Goal: Task Accomplishment & Management: Use online tool/utility

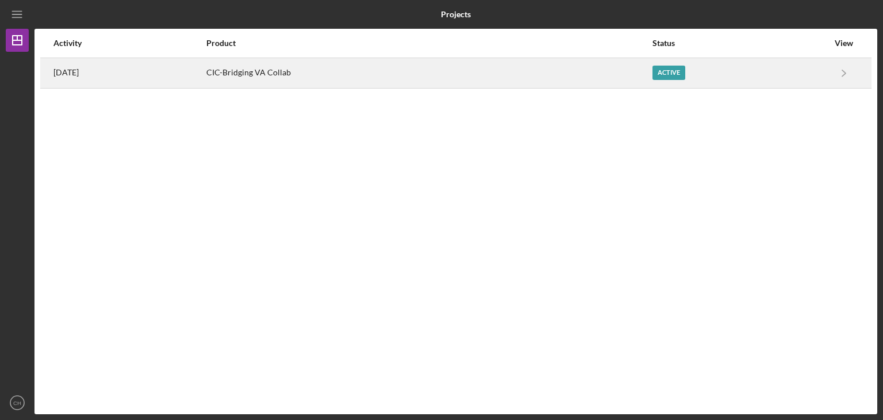
click at [379, 79] on div "CIC-Bridging VA Collab" at bounding box center [428, 73] width 445 height 29
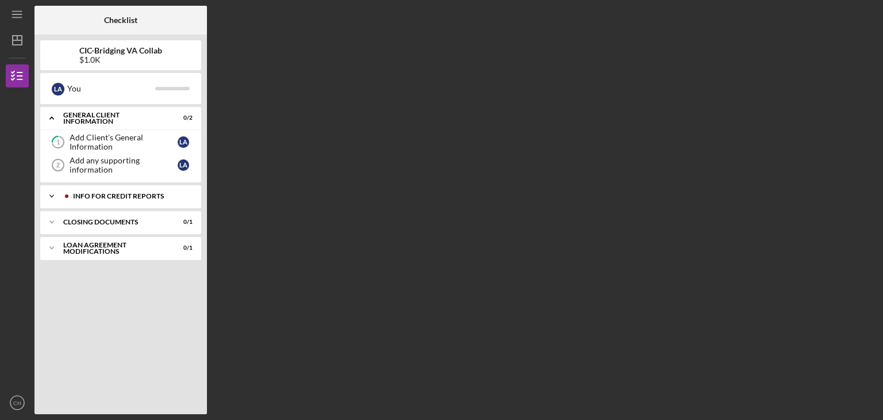
click at [148, 195] on div "Info for Credit Reports" at bounding box center [130, 196] width 114 height 7
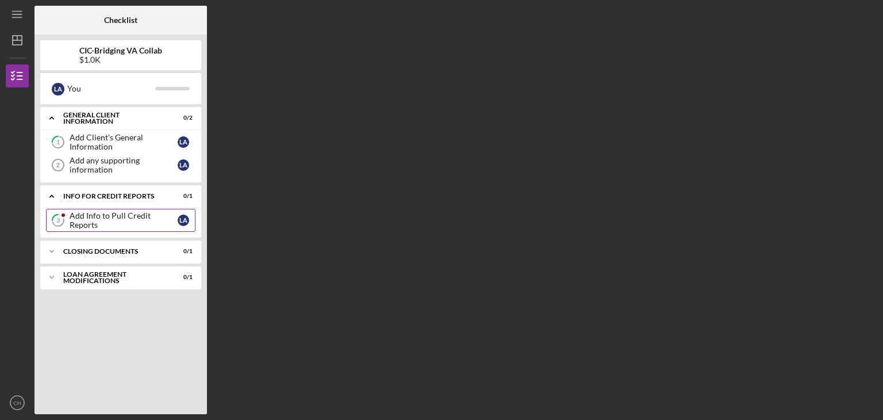
click at [136, 217] on div "Add Info to Pull Credit Reports" at bounding box center [124, 220] width 108 height 18
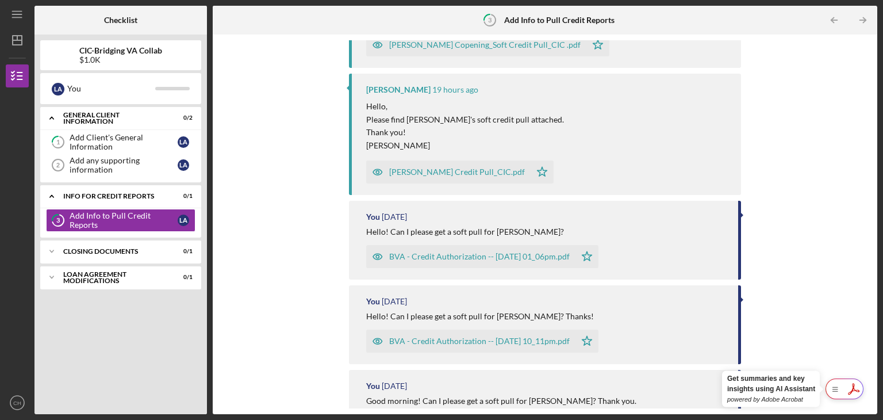
scroll to position [347, 0]
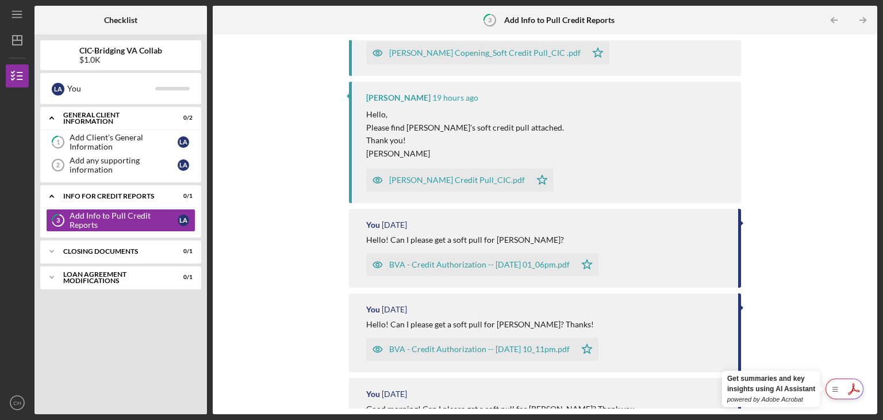
click at [501, 180] on div "[PERSON_NAME] Credit Pull_CIC.pdf" at bounding box center [457, 179] width 136 height 9
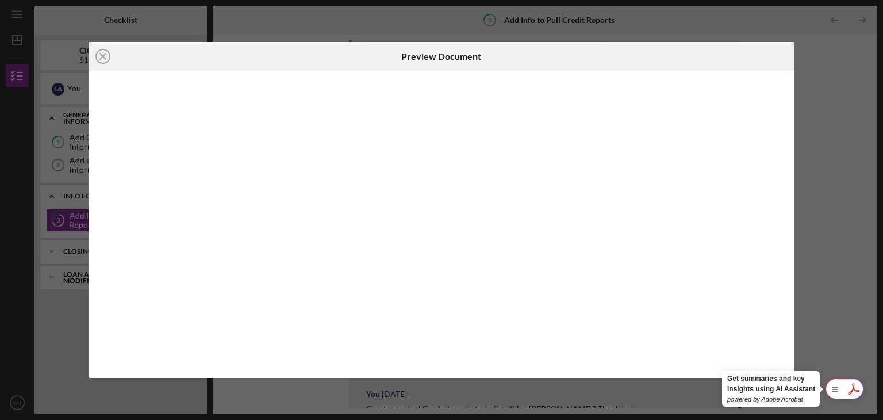
scroll to position [303, 0]
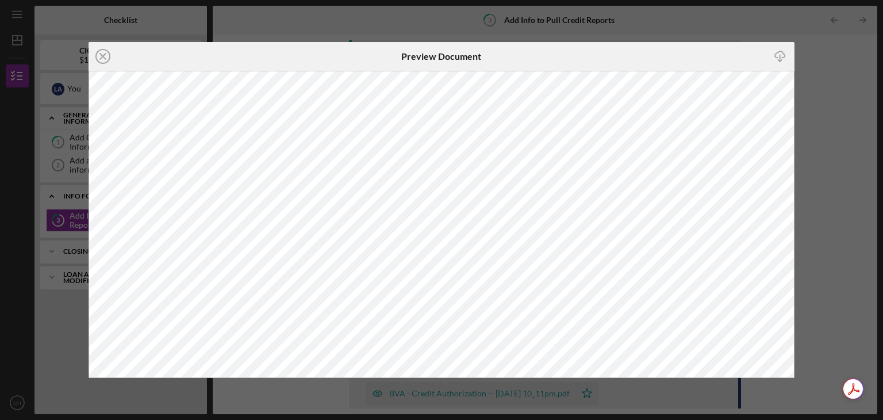
click at [779, 54] on icon "Icon/Download" at bounding box center [780, 57] width 26 height 26
click at [101, 56] on icon "Icon/Close" at bounding box center [103, 56] width 29 height 29
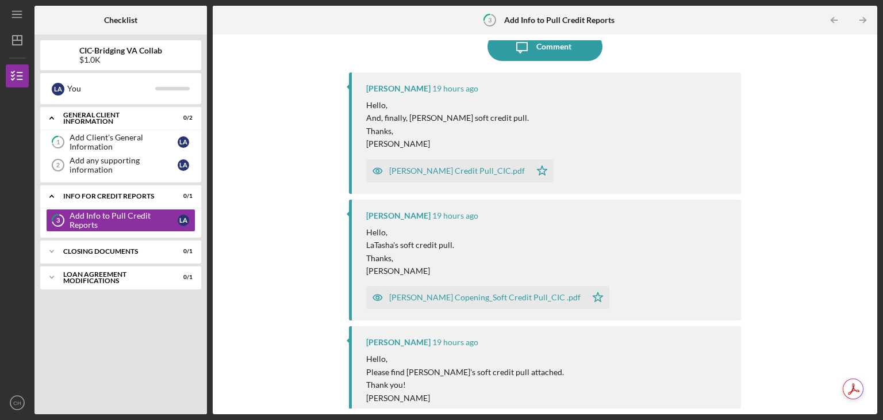
click at [456, 297] on div "[PERSON_NAME] Copening_Soft Credit Pull_CIC .pdf" at bounding box center [484, 297] width 191 height 9
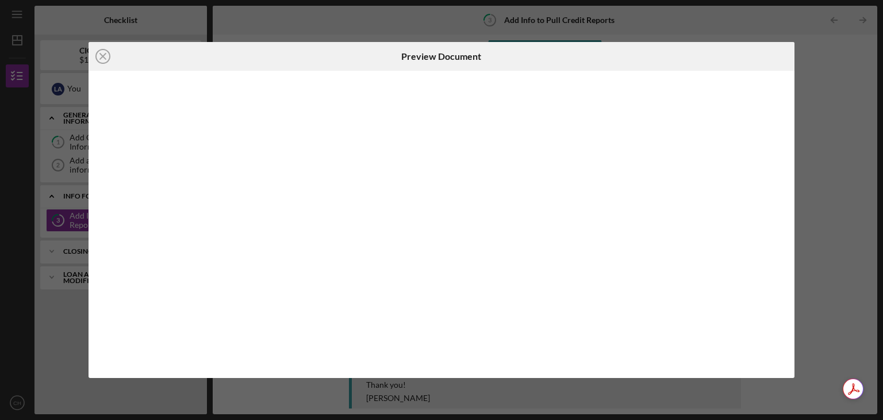
scroll to position [4, 0]
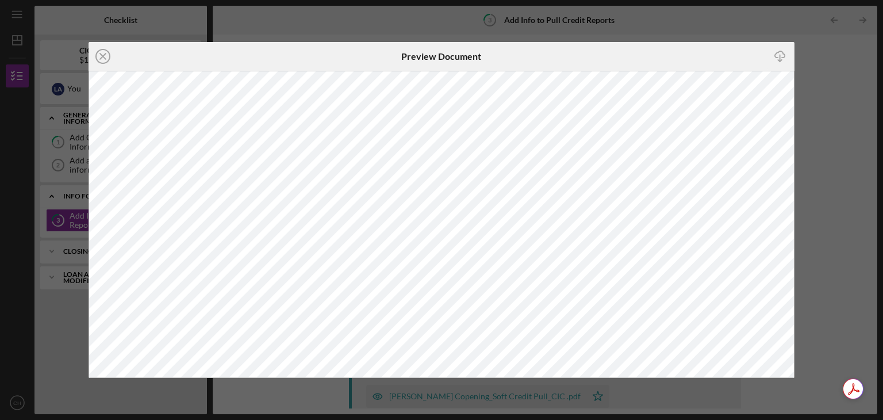
click at [862, 83] on div "Icon/Close Preview Document Icon/Download" at bounding box center [441, 210] width 883 height 420
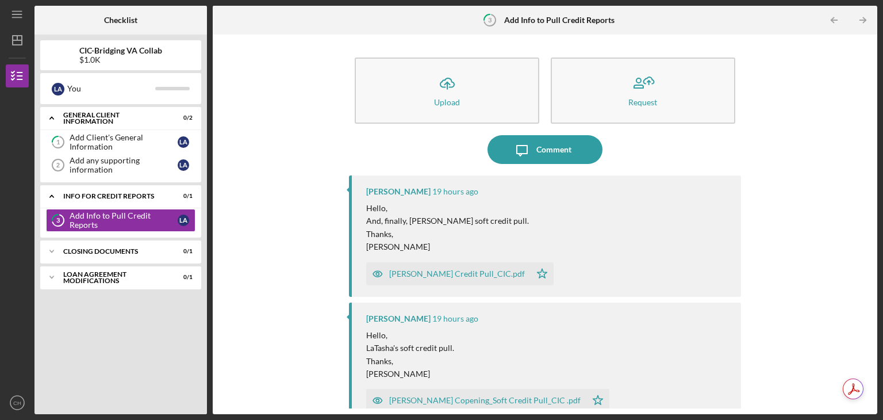
click at [441, 276] on div "[PERSON_NAME] Credit Pull_CIC.pdf" at bounding box center [457, 273] width 136 height 9
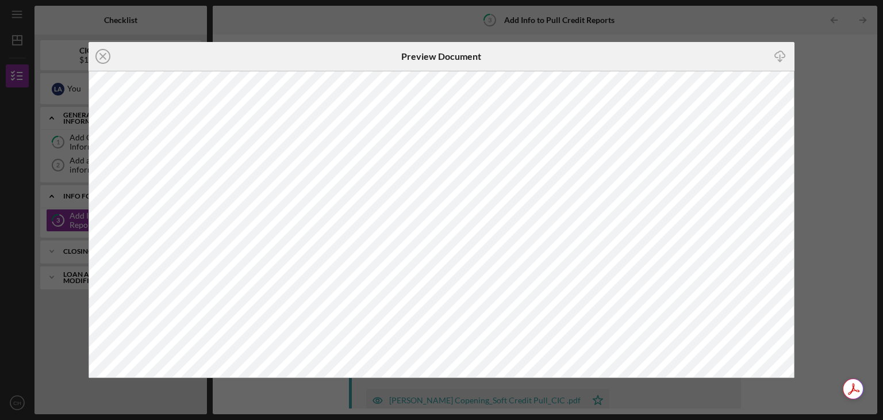
click at [779, 55] on icon "Icon/Download" at bounding box center [780, 57] width 26 height 26
click at [823, 341] on div "Icon/Close Preview Document Icon/Download" at bounding box center [441, 210] width 883 height 420
